Goal: Find specific page/section: Find specific page/section

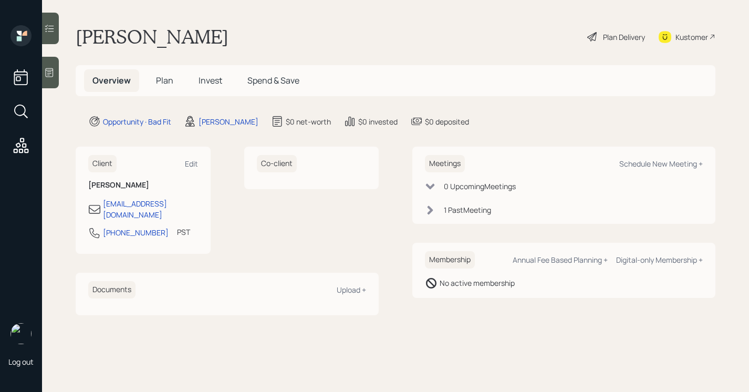
click at [50, 80] on div at bounding box center [50, 73] width 17 height 32
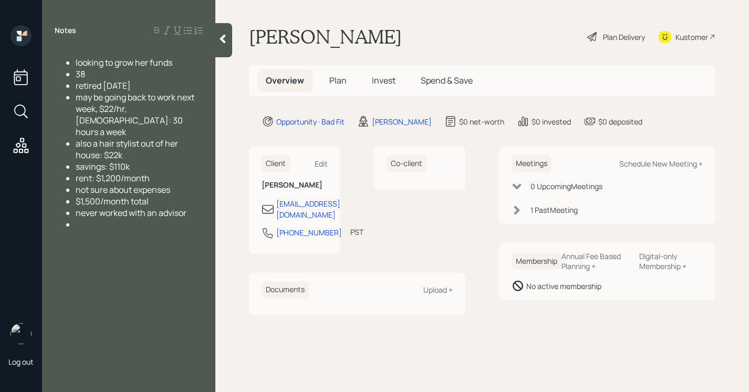
click at [137, 71] on div "38" at bounding box center [139, 74] width 127 height 12
click at [133, 145] on div "also a hair stylist out of her house: $22k" at bounding box center [139, 149] width 127 height 23
click at [227, 34] on icon at bounding box center [222, 39] width 11 height 11
